Goal: Transaction & Acquisition: Purchase product/service

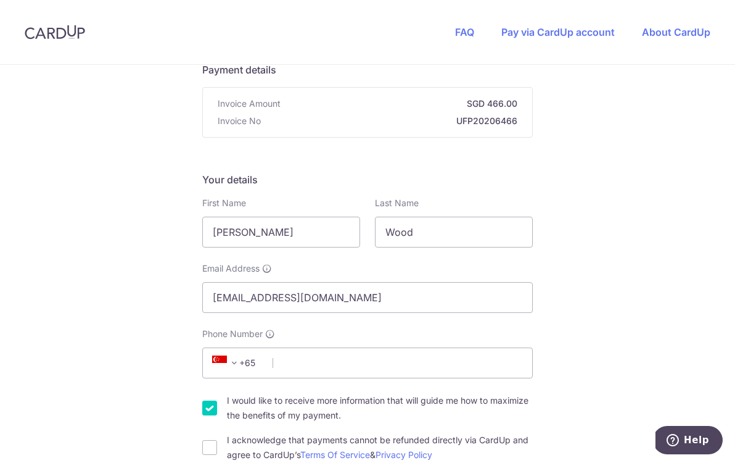
scroll to position [212, 0]
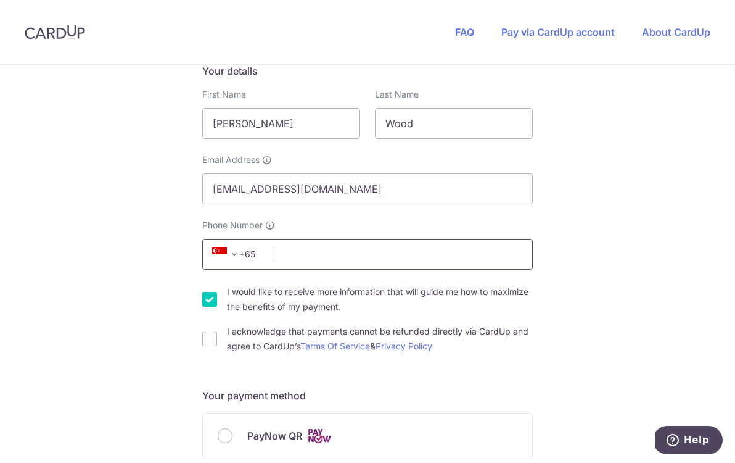
type input "Wood"
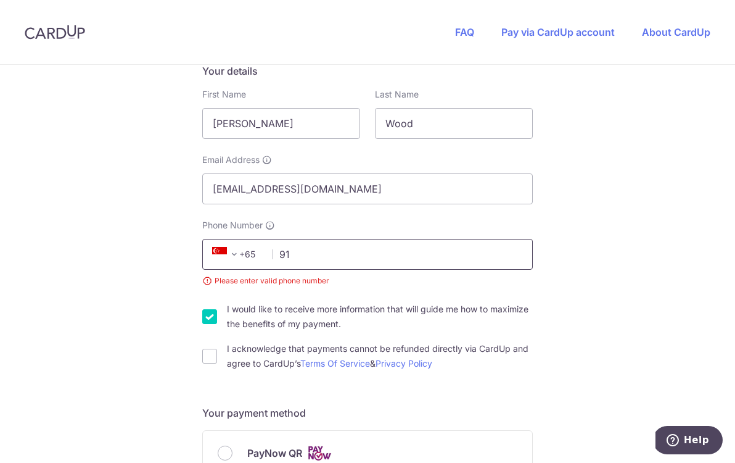
click at [362, 249] on input "91" at bounding box center [367, 254] width 331 height 31
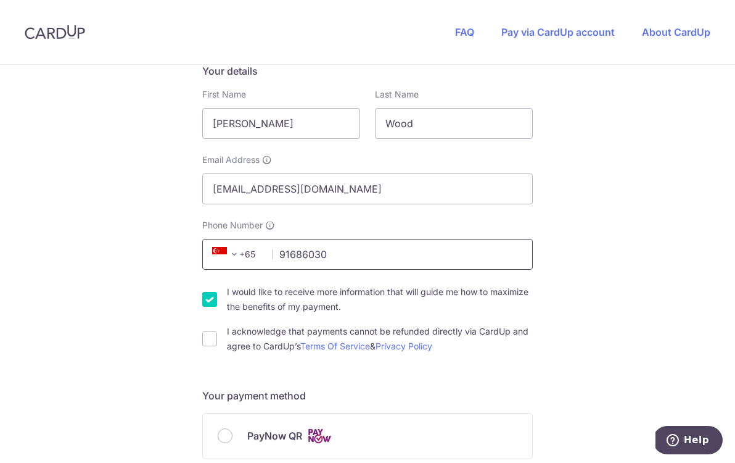
type input "91686030"
click at [107, 337] on div "You are paying UP FOR PAWS PTE. LTD. UP FOR PAWS PTE. LTD. uses CardUp to accep…" at bounding box center [367, 455] width 735 height 1204
click at [205, 304] on input "I would like to receive more information that will guide me how to maximize the…" at bounding box center [209, 299] width 15 height 15
checkbox input "false"
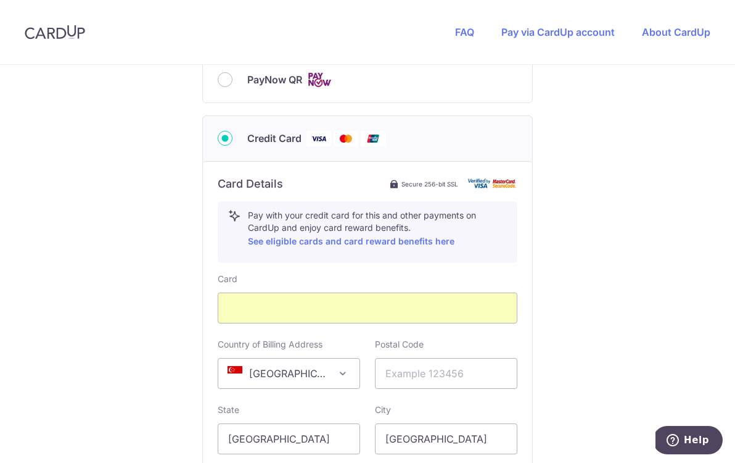
scroll to position [694, 0]
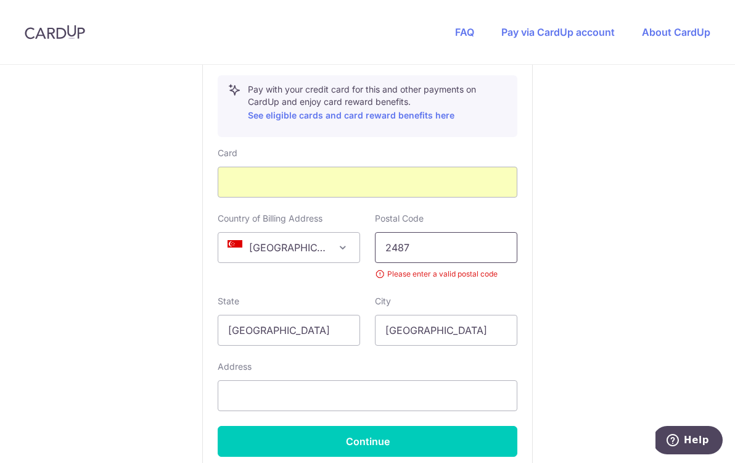
type input "248732"
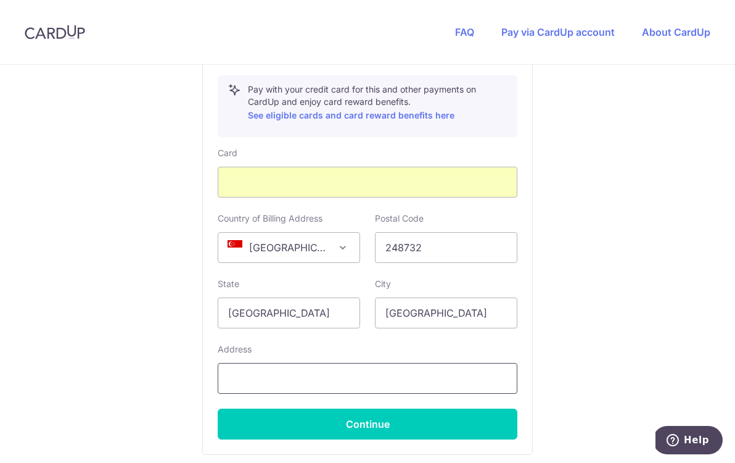
click at [497, 376] on input "text" at bounding box center [368, 378] width 300 height 31
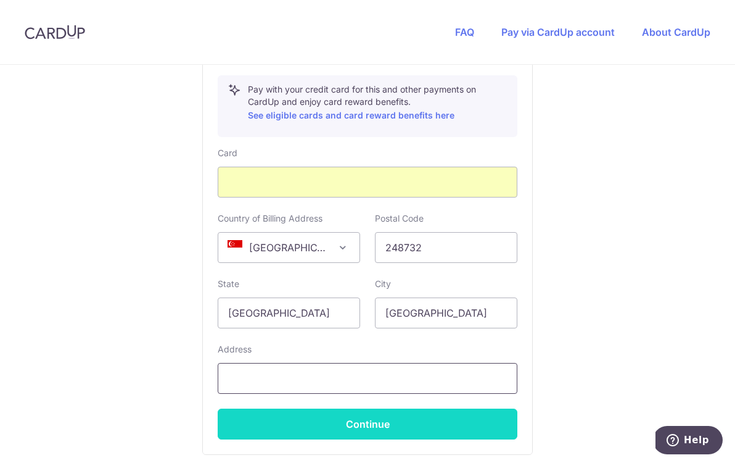
type input "[STREET_ADDRESS][PERSON_NAME]"
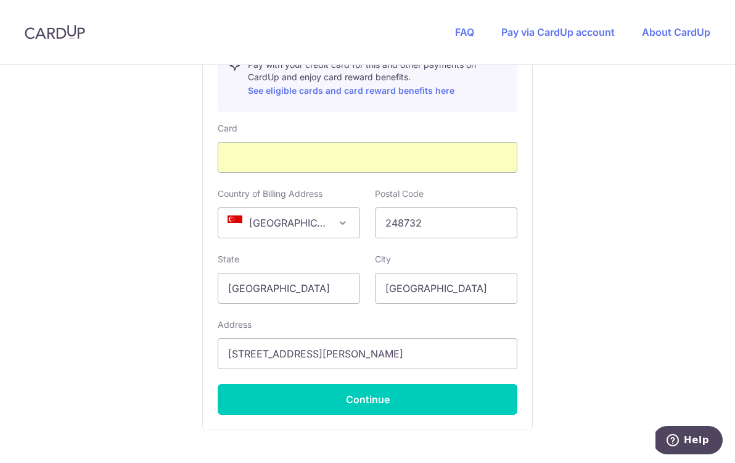
scroll to position [797, 0]
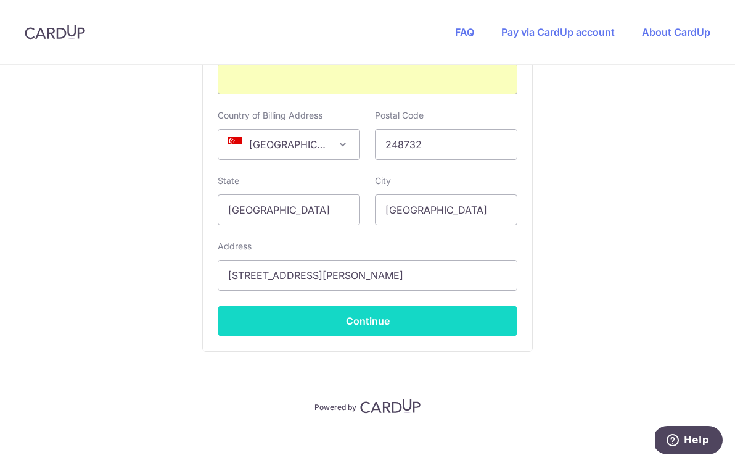
click at [348, 322] on button "Continue" at bounding box center [368, 320] width 300 height 31
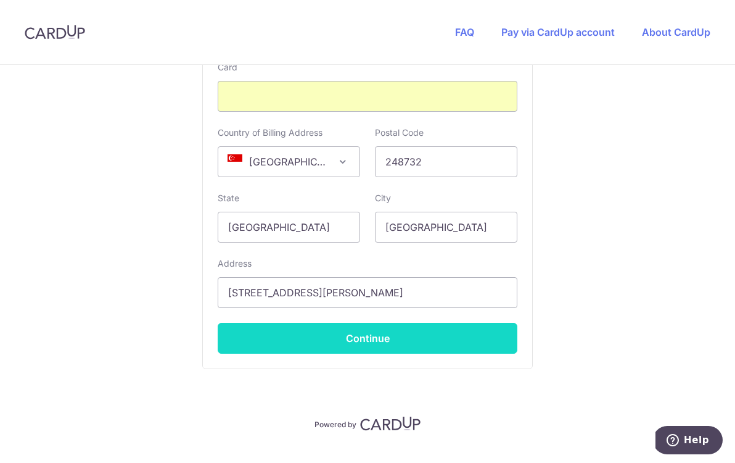
scroll to position [287, 0]
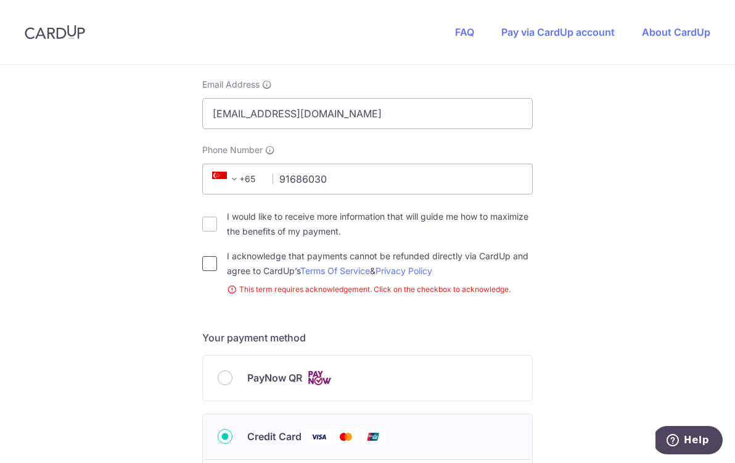
click at [205, 267] on input "I acknowledge that payments cannot be refunded directly via CardUp and agree to…" at bounding box center [209, 263] width 15 height 15
checkbox input "true"
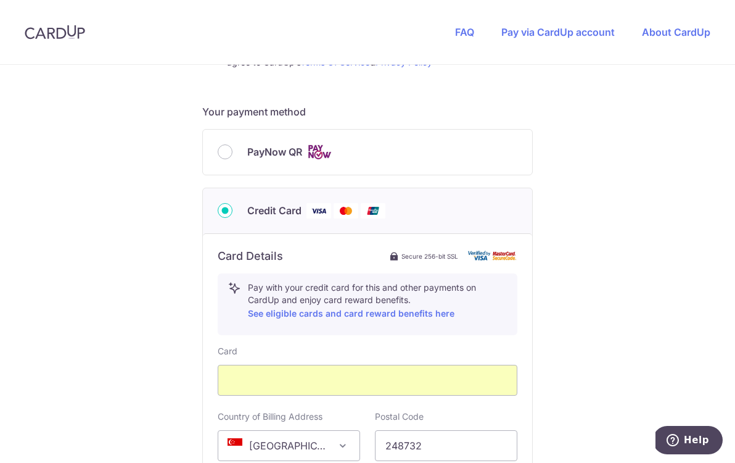
scroll to position [806, 0]
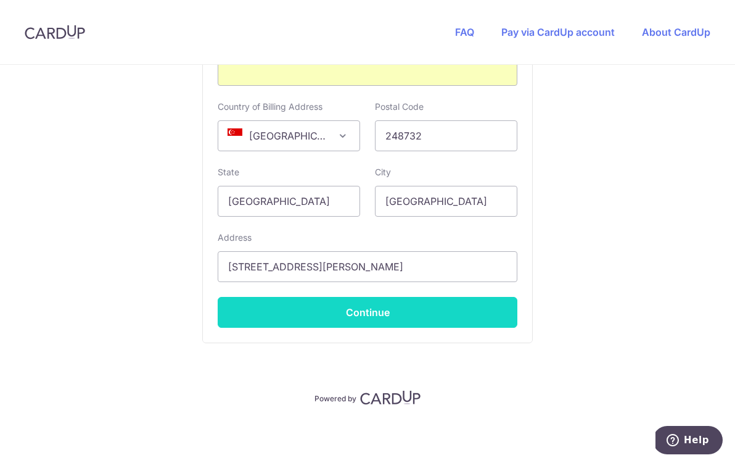
click at [384, 323] on button "Continue" at bounding box center [368, 312] width 300 height 31
type input "**** 2917"
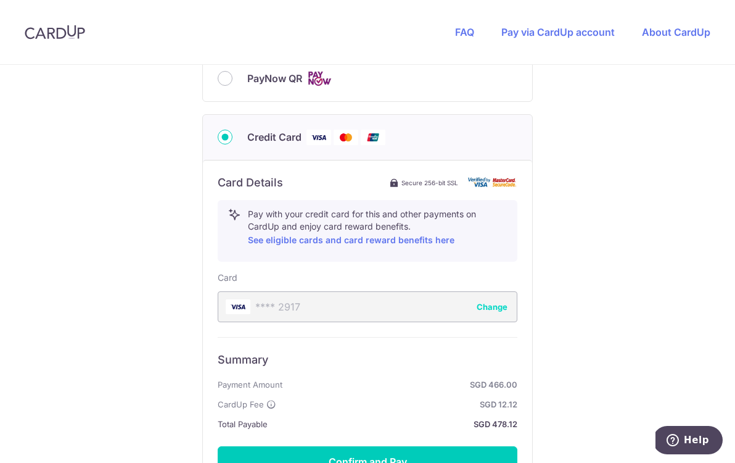
scroll to position [719, 0]
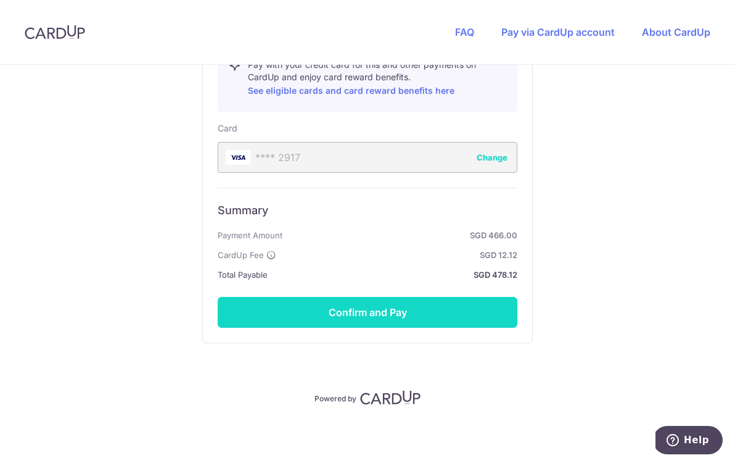
click at [366, 315] on button "Confirm and Pay" at bounding box center [368, 312] width 300 height 31
